Goal: Task Accomplishment & Management: Manage account settings

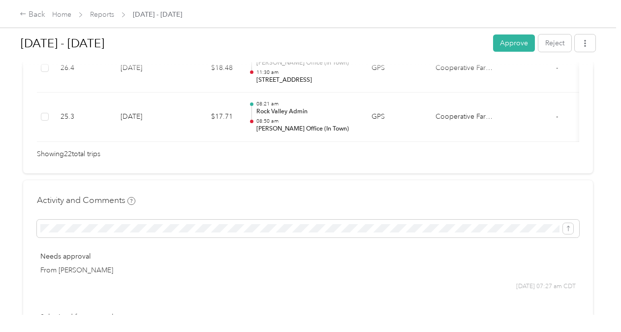
scroll to position [1292, 0]
click at [508, 42] on button "Approve" at bounding box center [514, 42] width 42 height 17
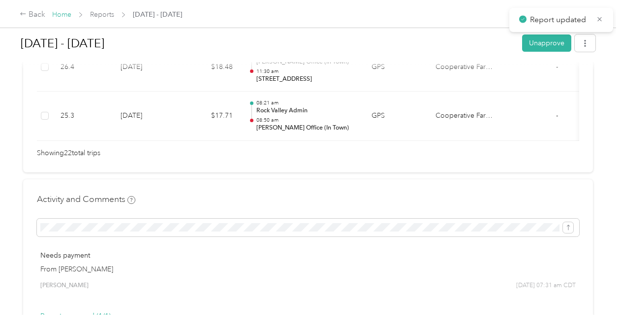
click at [58, 15] on link "Home" at bounding box center [61, 14] width 19 height 8
